Goal: Information Seeking & Learning: Learn about a topic

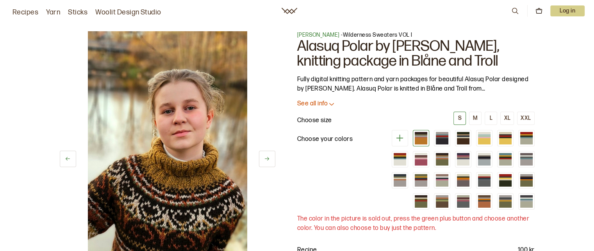
click at [499, 18] on nav "Recipes Yarn Sticks Woolit Design Studio 0 Log in" at bounding box center [297, 11] width 594 height 22
click at [327, 33] on font "[PERSON_NAME]" at bounding box center [318, 35] width 43 height 7
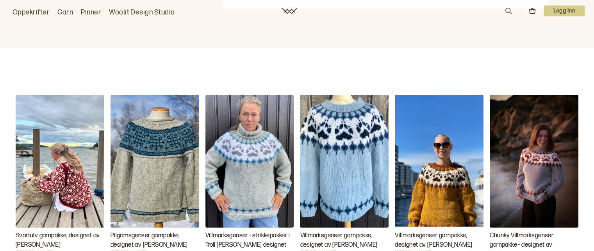
scroll to position [7, 0]
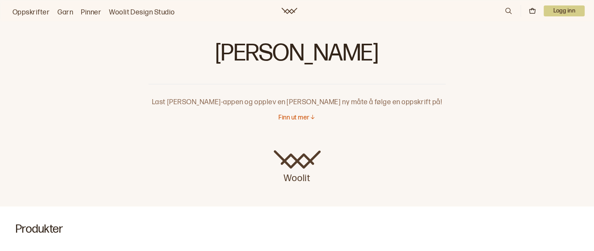
click at [30, 9] on link "Oppskrifter" at bounding box center [30, 12] width 37 height 11
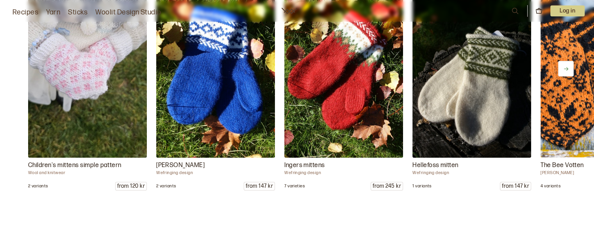
scroll to position [3056, 0]
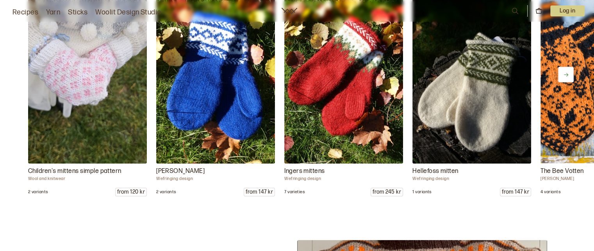
click at [565, 80] on button at bounding box center [566, 75] width 16 height 16
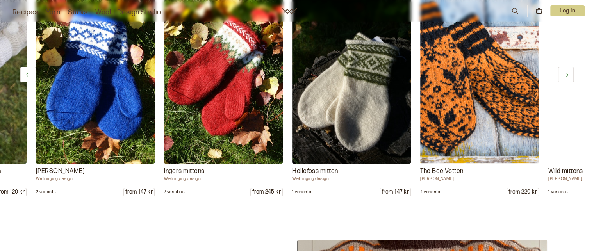
scroll to position [0, 128]
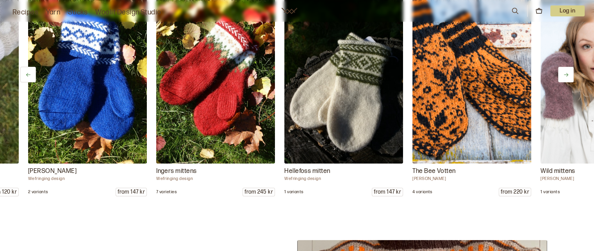
click at [486, 145] on img at bounding box center [471, 74] width 125 height 187
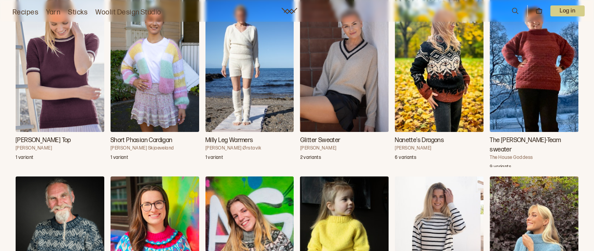
scroll to position [19879, 0]
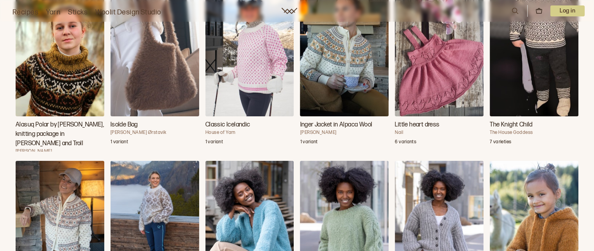
scroll to position [3666, 0]
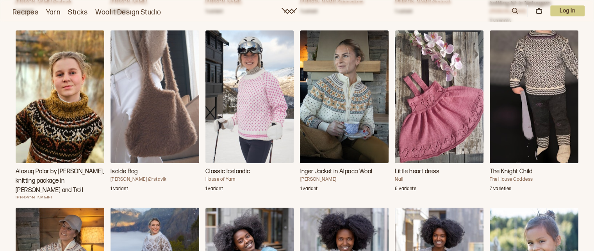
click at [61, 171] on font "Alasuq Polar by [PERSON_NAME], knitting package in [PERSON_NAME] and Troll" at bounding box center [60, 181] width 89 height 28
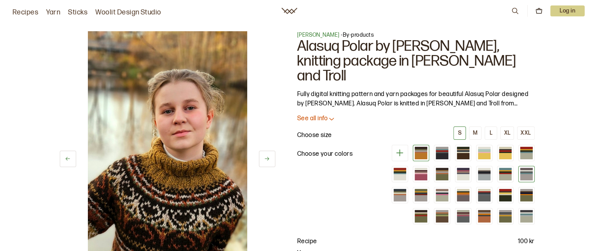
click at [525, 167] on div at bounding box center [526, 174] width 16 height 16
click at [526, 174] on div at bounding box center [526, 177] width 12 height 6
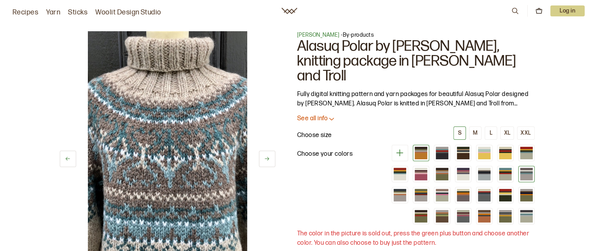
click at [421, 152] on div at bounding box center [421, 152] width 12 height 1
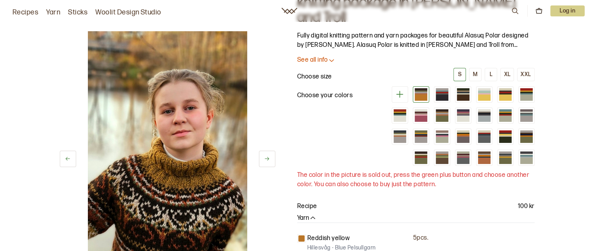
scroll to position [105, 0]
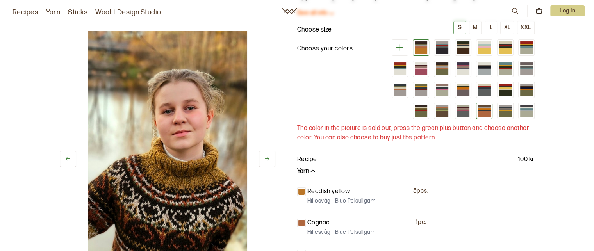
click at [483, 111] on div at bounding box center [484, 114] width 12 height 6
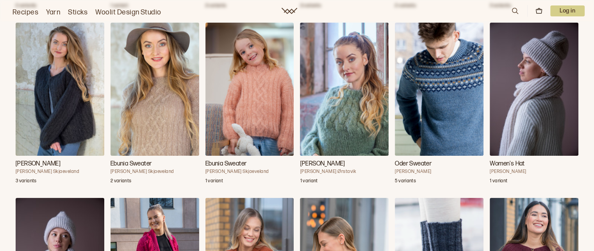
scroll to position [14867, 0]
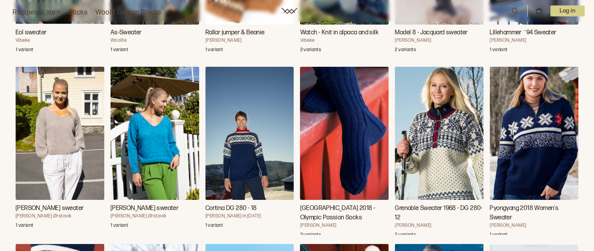
scroll to position [25196, 0]
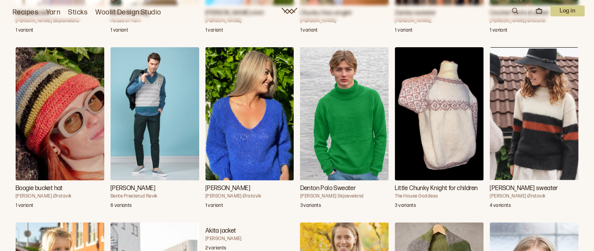
scroll to position [33629, 0]
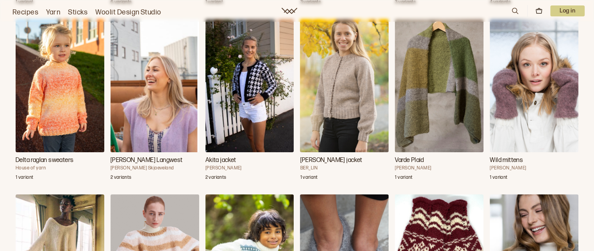
scroll to position [33848, 0]
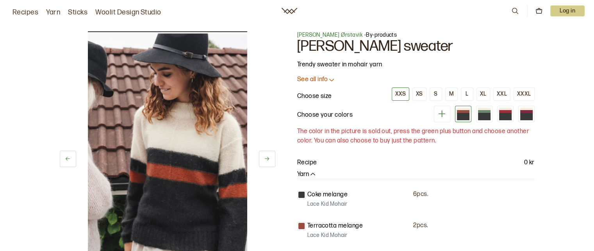
click at [513, 142] on p "The color in the picture is sold out, press the green plus button and choose an…" at bounding box center [415, 136] width 237 height 19
click at [261, 157] on button at bounding box center [267, 159] width 16 height 16
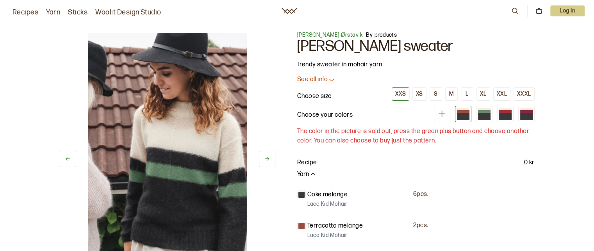
click at [261, 157] on button at bounding box center [267, 159] width 16 height 16
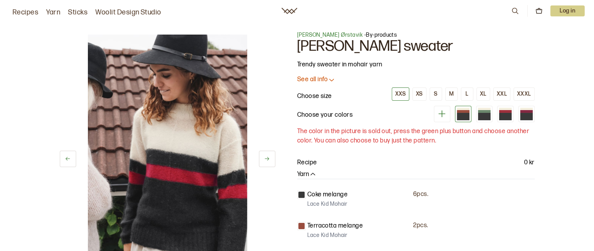
click at [261, 157] on button at bounding box center [267, 159] width 16 height 16
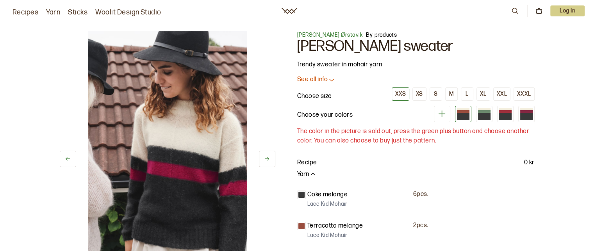
click at [261, 157] on button at bounding box center [267, 159] width 16 height 16
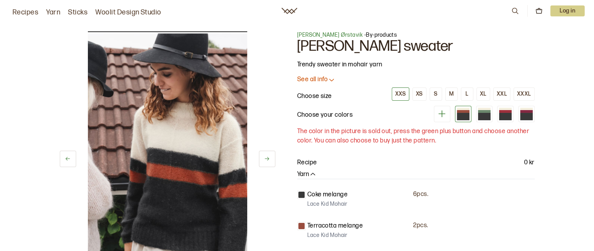
click at [261, 157] on button at bounding box center [267, 159] width 16 height 16
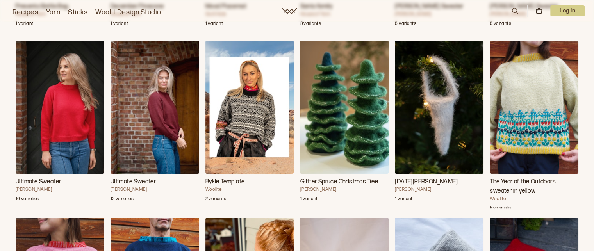
scroll to position [6241, 0]
